Goal: Check status: Check status

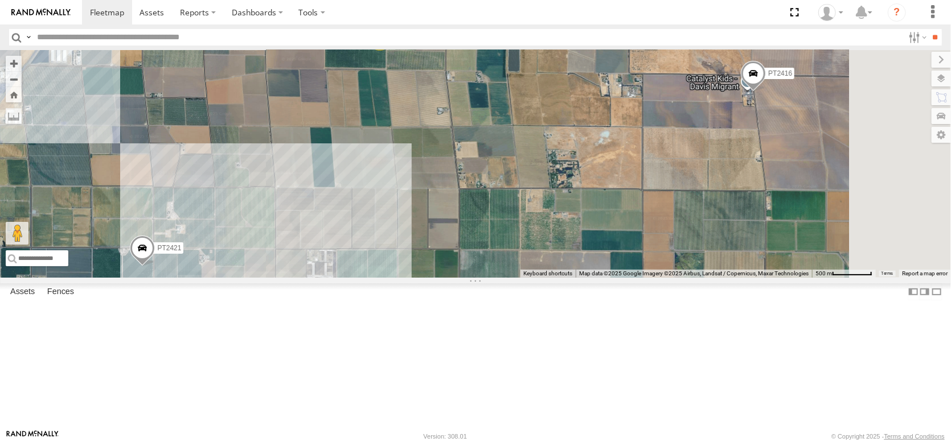
drag, startPoint x: 592, startPoint y: 282, endPoint x: 412, endPoint y: 104, distance: 253.2
click at [420, 109] on div "AL2277 NO EXT. PT2416 2 PT2421" at bounding box center [475, 164] width 951 height 228
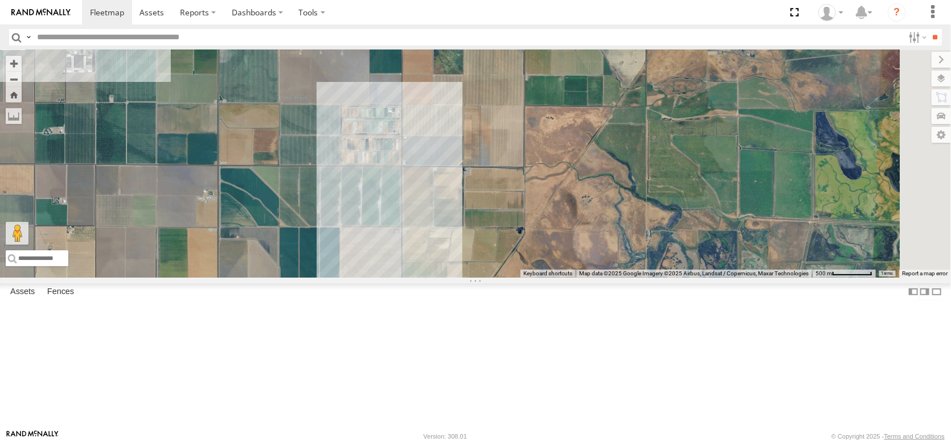
drag, startPoint x: 568, startPoint y: 263, endPoint x: 571, endPoint y: 149, distance: 114.5
click at [572, 150] on div "AL2277 NO EXT. PT2416 2 PT2421" at bounding box center [475, 164] width 951 height 228
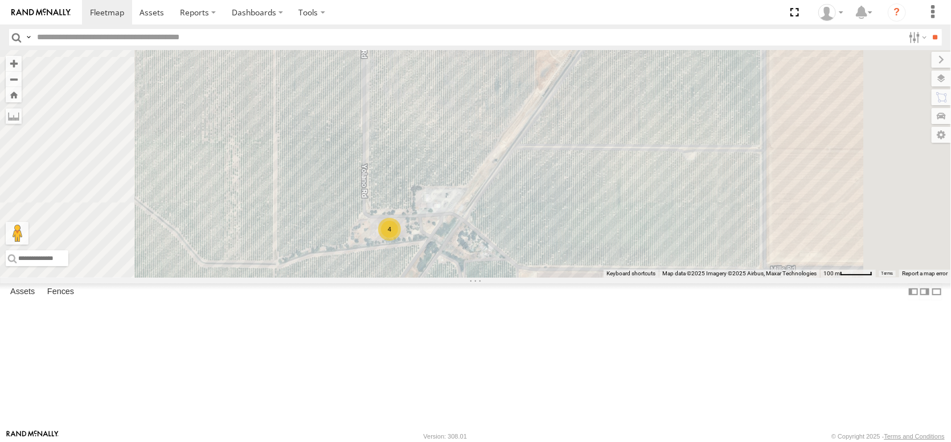
click at [401, 241] on div "4" at bounding box center [389, 229] width 23 height 23
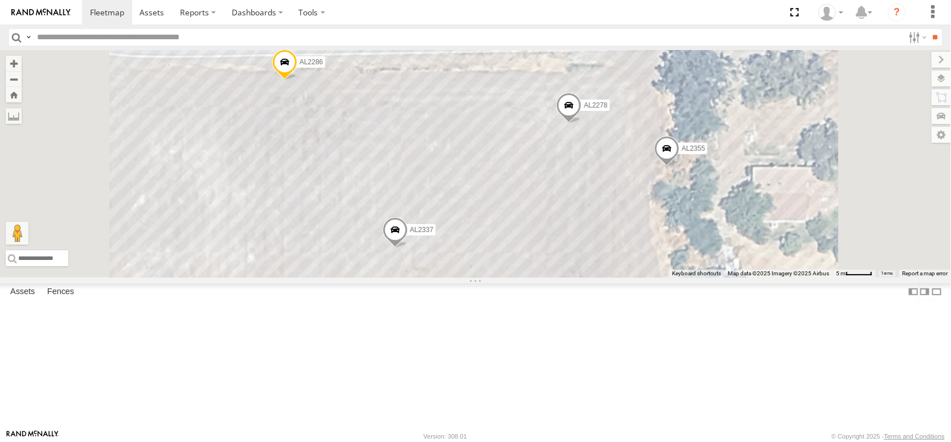
click at [408, 248] on span at bounding box center [395, 232] width 25 height 31
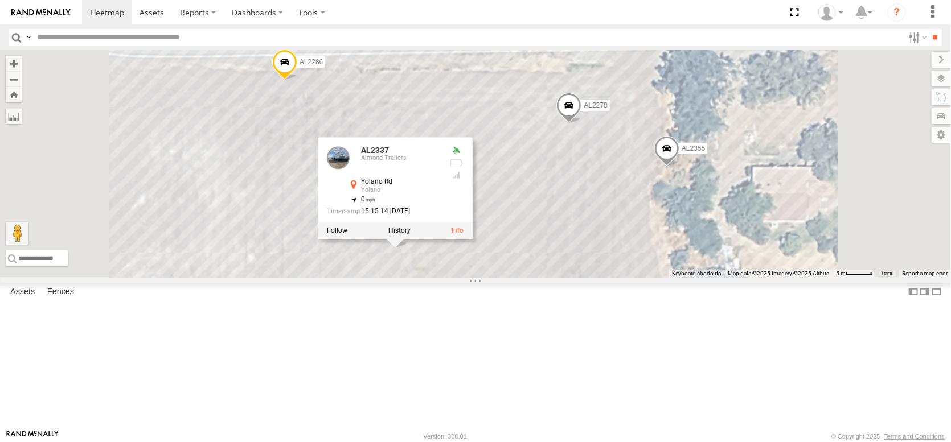
click at [297, 80] on span at bounding box center [284, 65] width 25 height 31
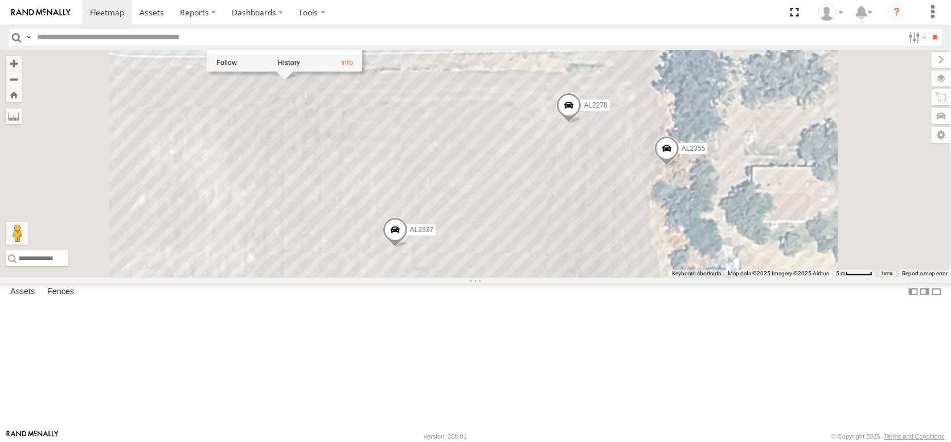
click at [581, 124] on span at bounding box center [568, 108] width 25 height 31
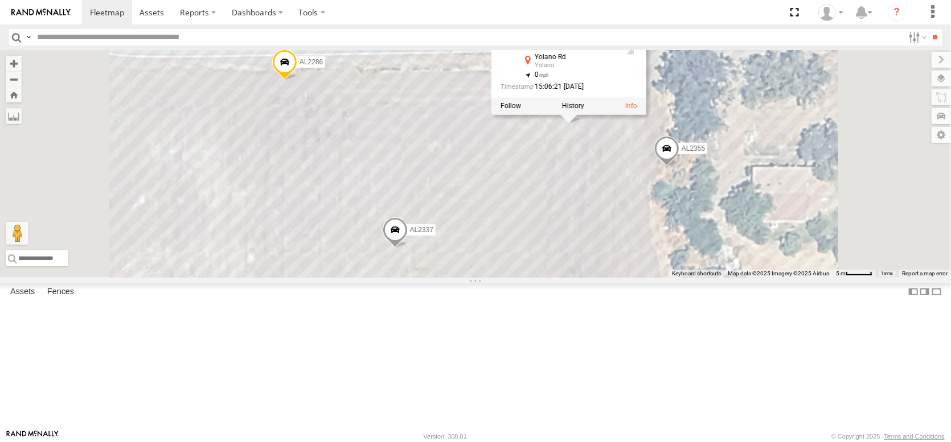
click at [679, 167] on span at bounding box center [666, 151] width 25 height 31
